Goal: Information Seeking & Learning: Learn about a topic

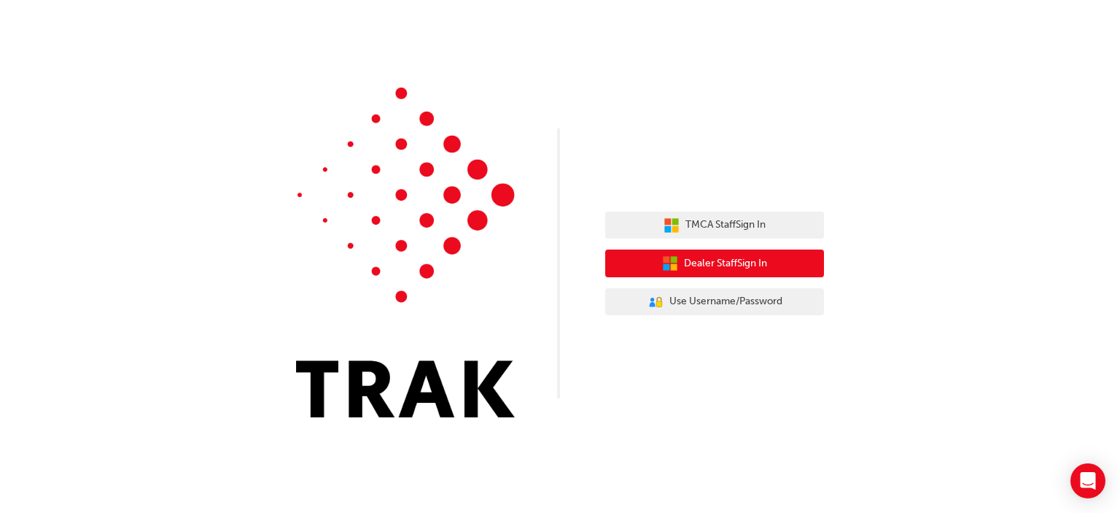
click at [720, 265] on span "Dealer Staff Sign In" at bounding box center [725, 263] width 83 height 17
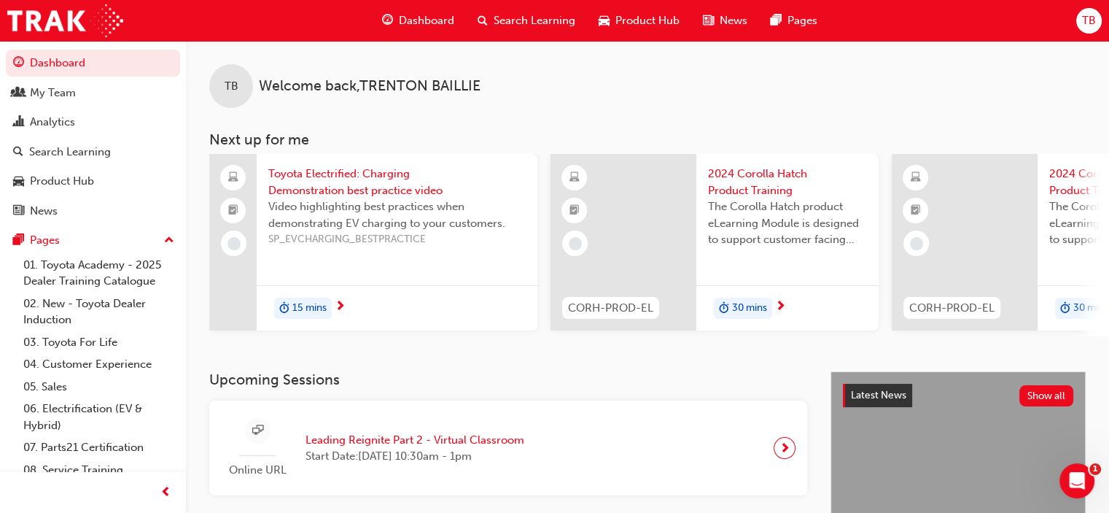
click at [522, 9] on div "Search Learning" at bounding box center [526, 21] width 121 height 30
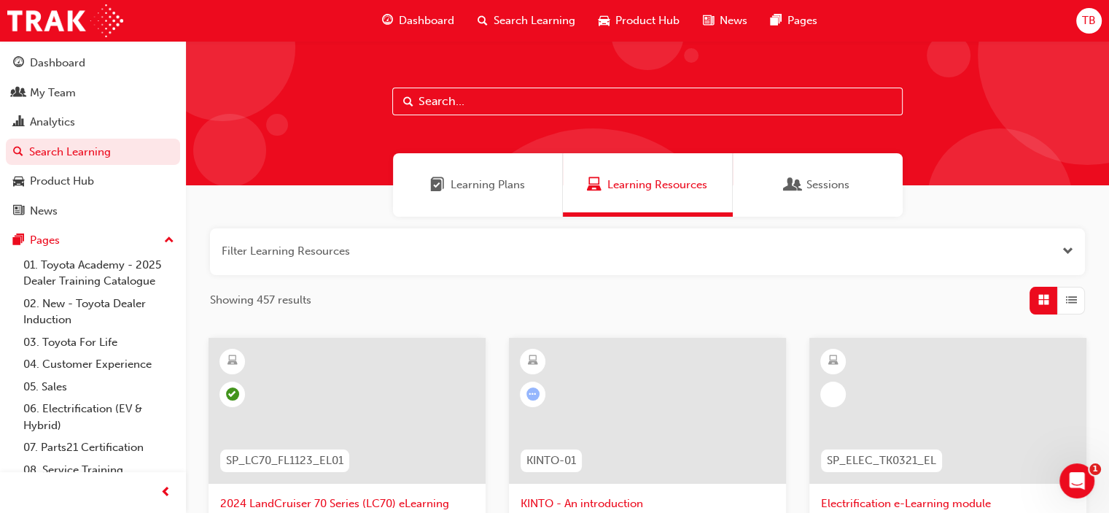
click at [531, 99] on input "text" at bounding box center [647, 101] width 510 height 28
type input "customer experience"
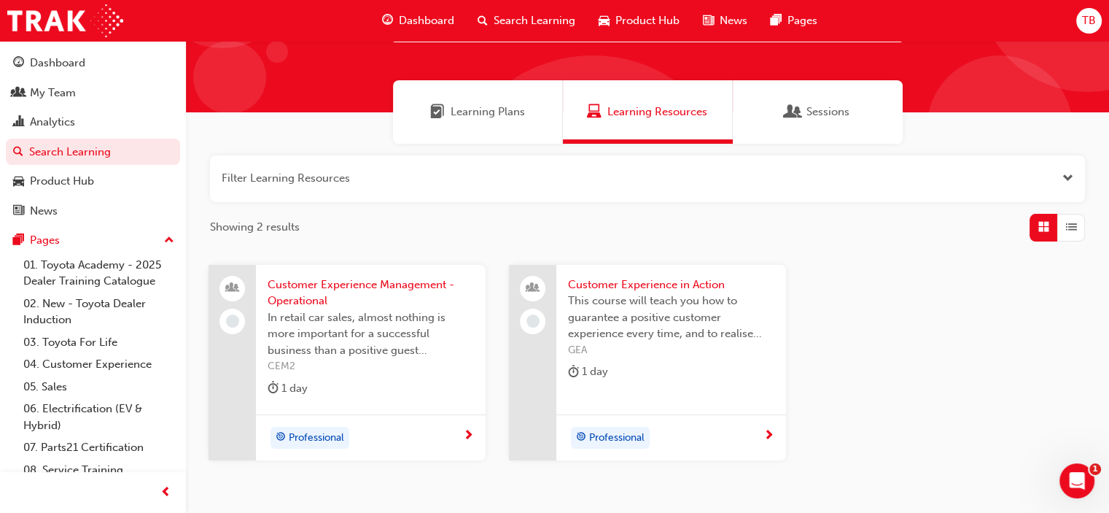
scroll to position [161, 0]
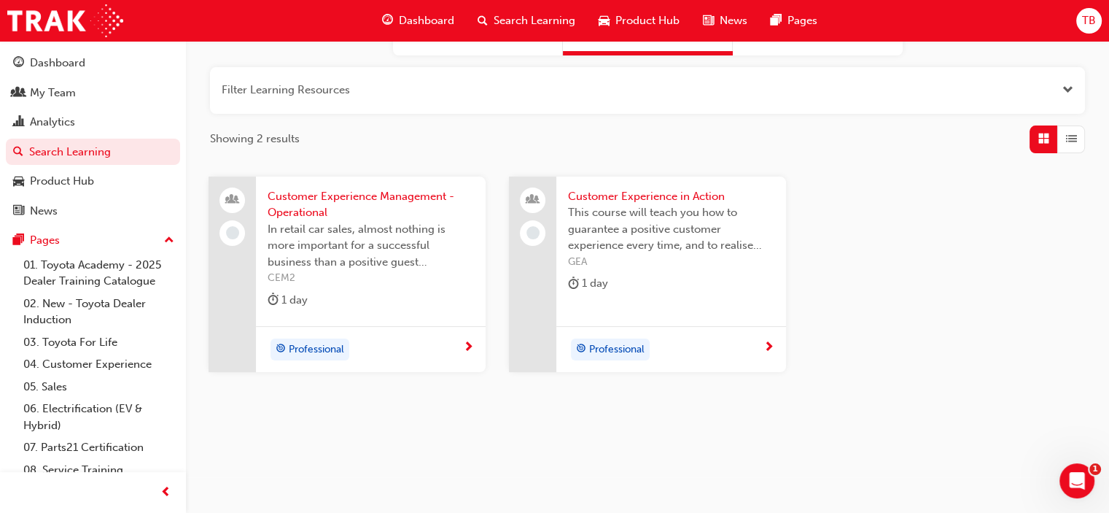
click at [300, 203] on span "Customer Experience Management - Operational" at bounding box center [371, 204] width 206 height 33
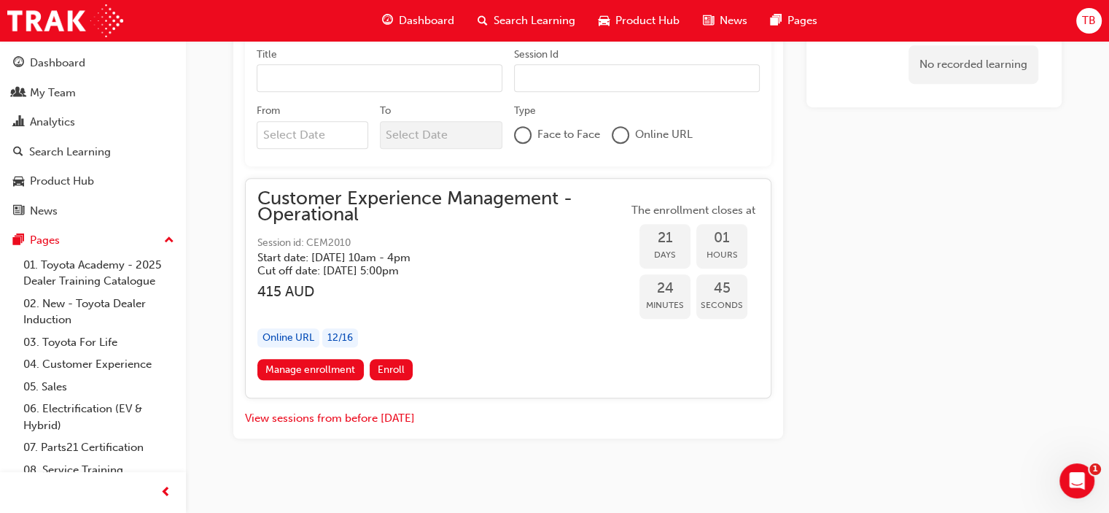
scroll to position [906, 0]
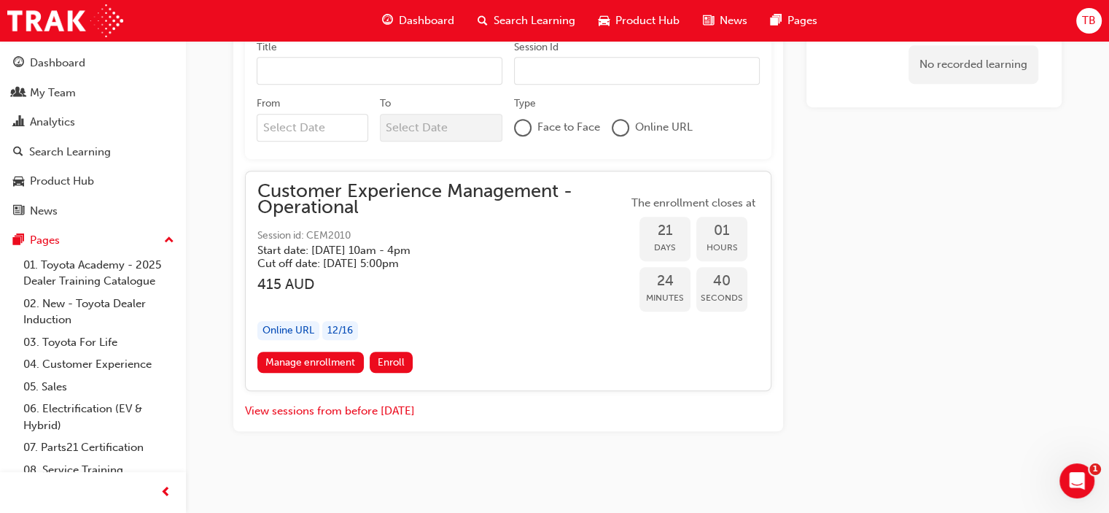
click at [478, 321] on div "Online URL 12 / 16" at bounding box center [442, 331] width 370 height 20
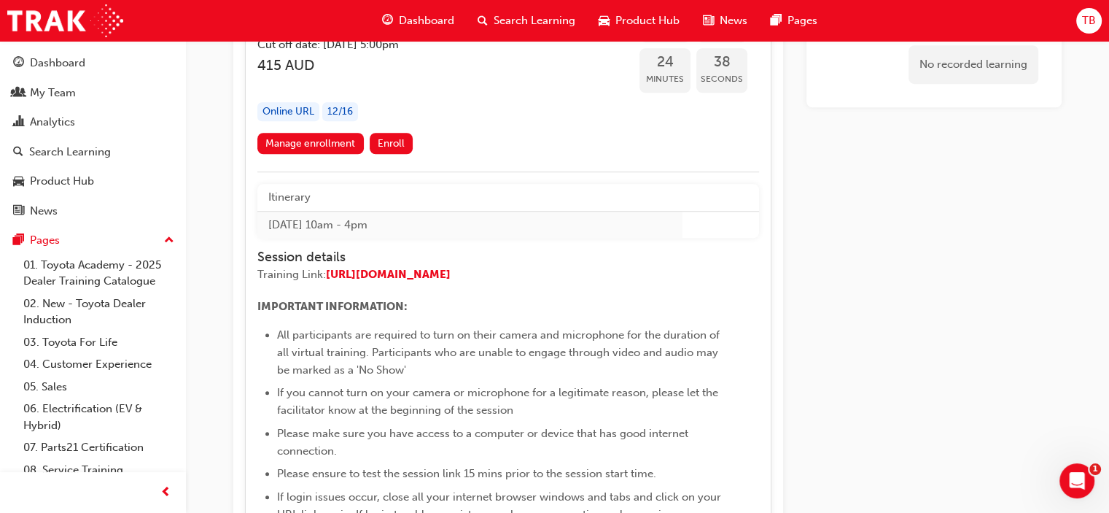
scroll to position [979, 0]
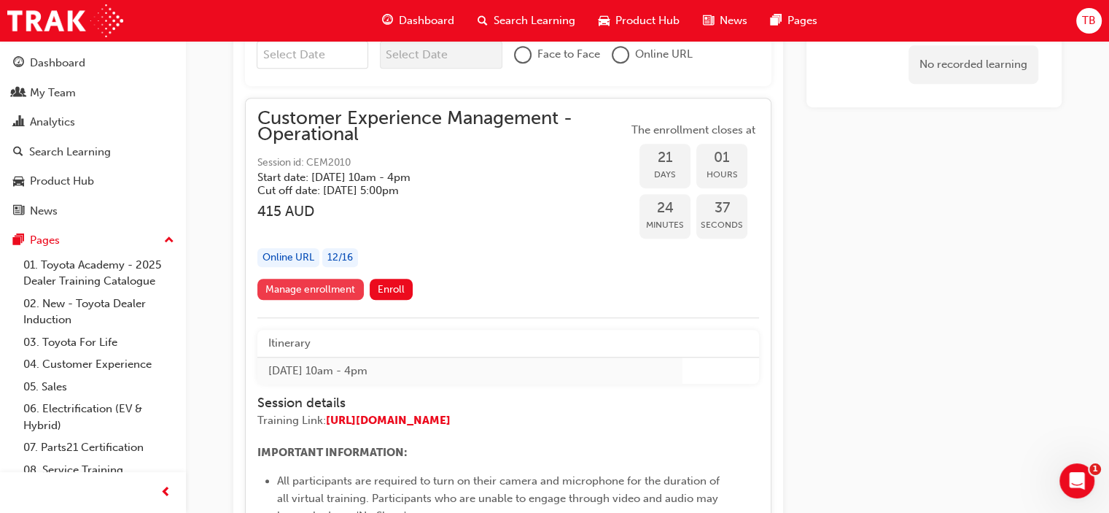
click at [291, 290] on link "Manage enrollment" at bounding box center [310, 289] width 106 height 21
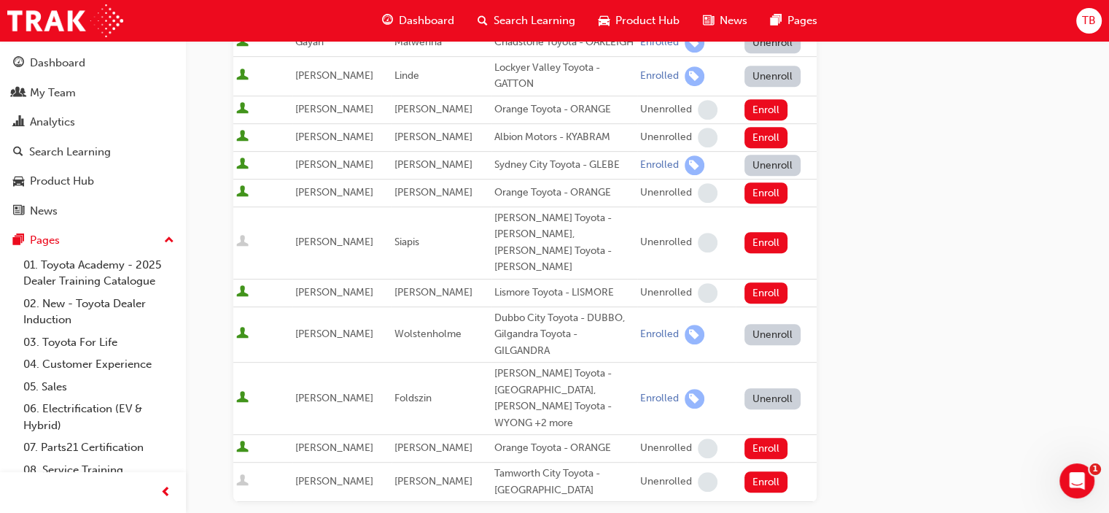
scroll to position [729, 0]
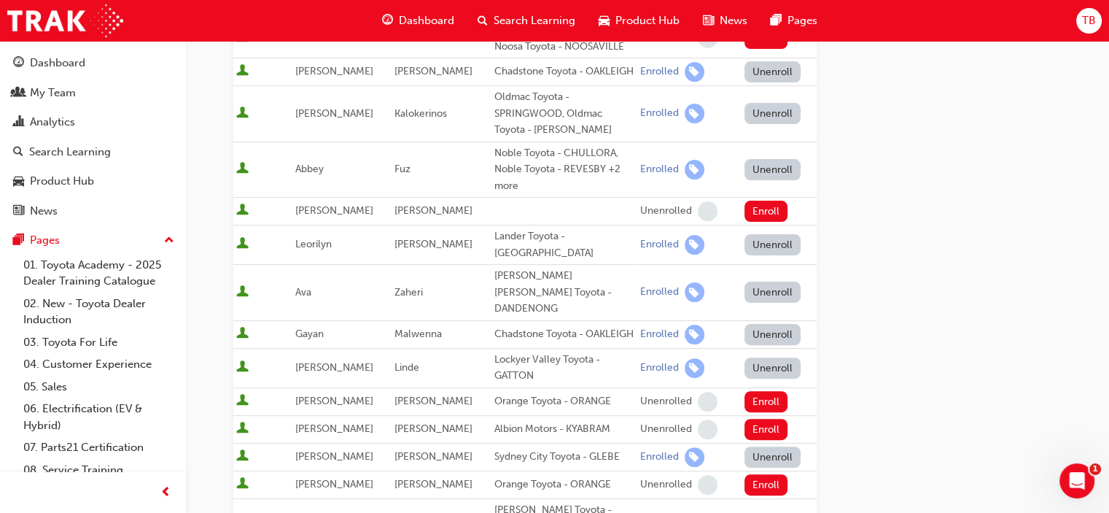
scroll to position [0, 0]
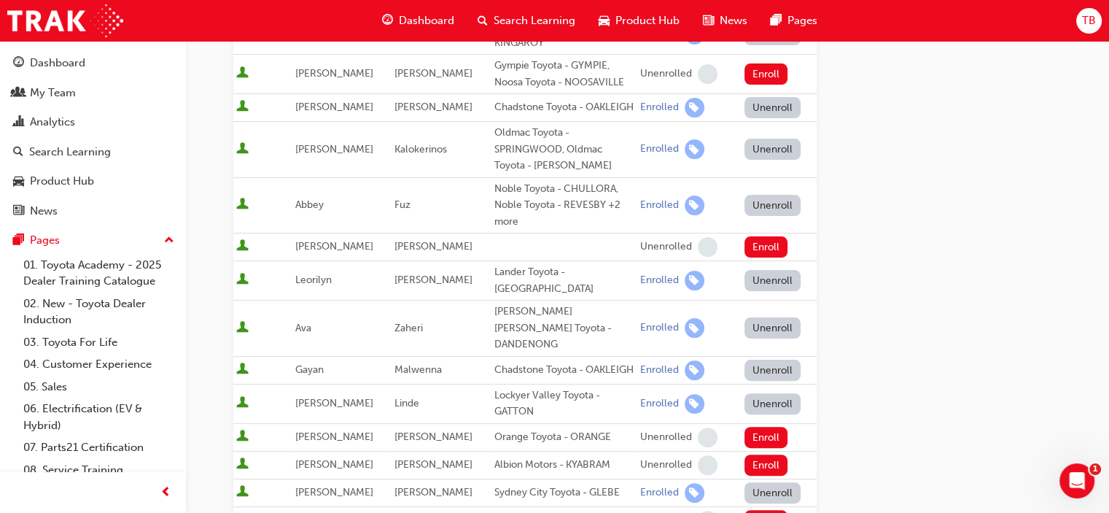
scroll to position [475, 0]
